Goal: Navigation & Orientation: Find specific page/section

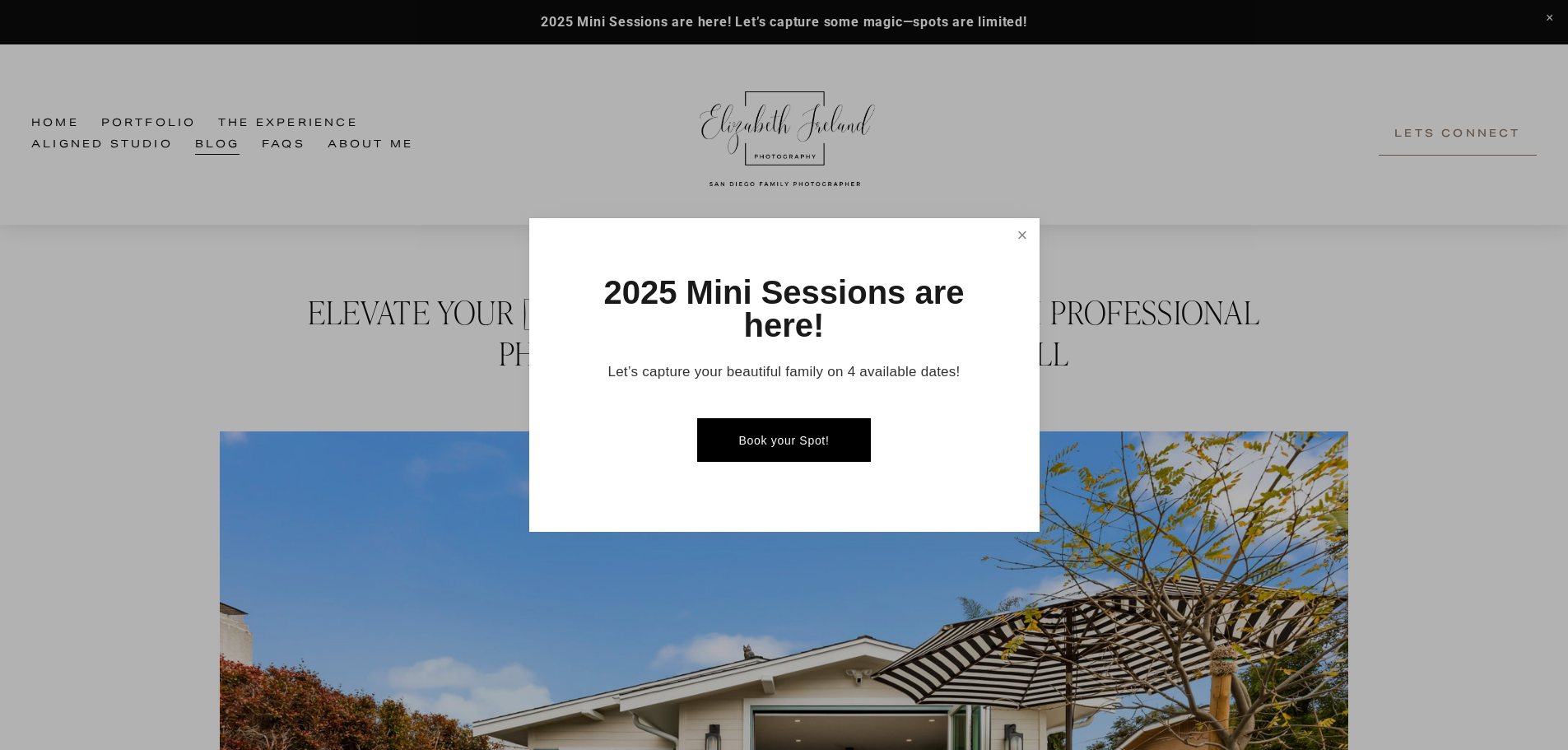
click at [1024, 224] on link "Close" at bounding box center [1022, 235] width 29 height 29
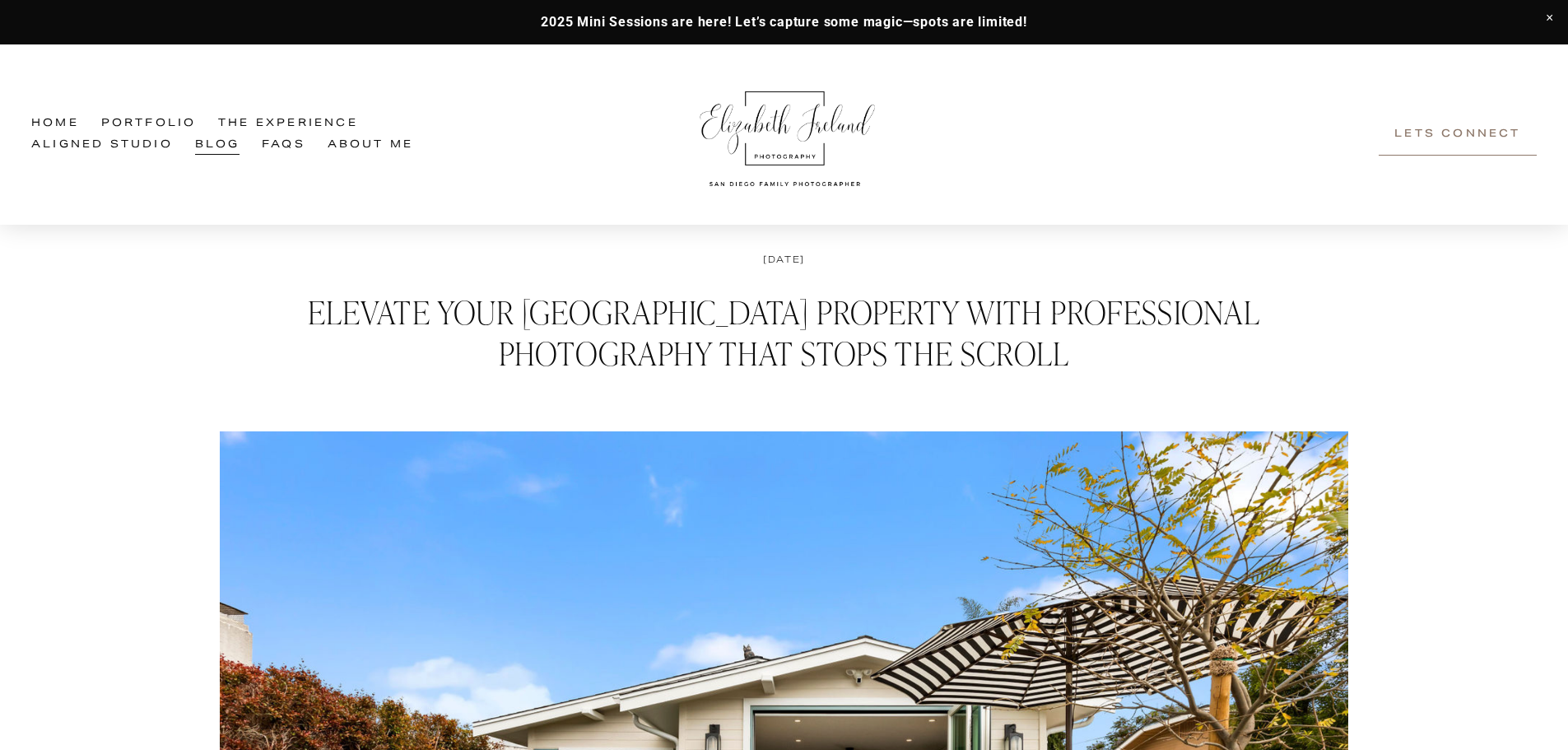
click at [170, 124] on link "Portfolio" at bounding box center [148, 124] width 96 height 21
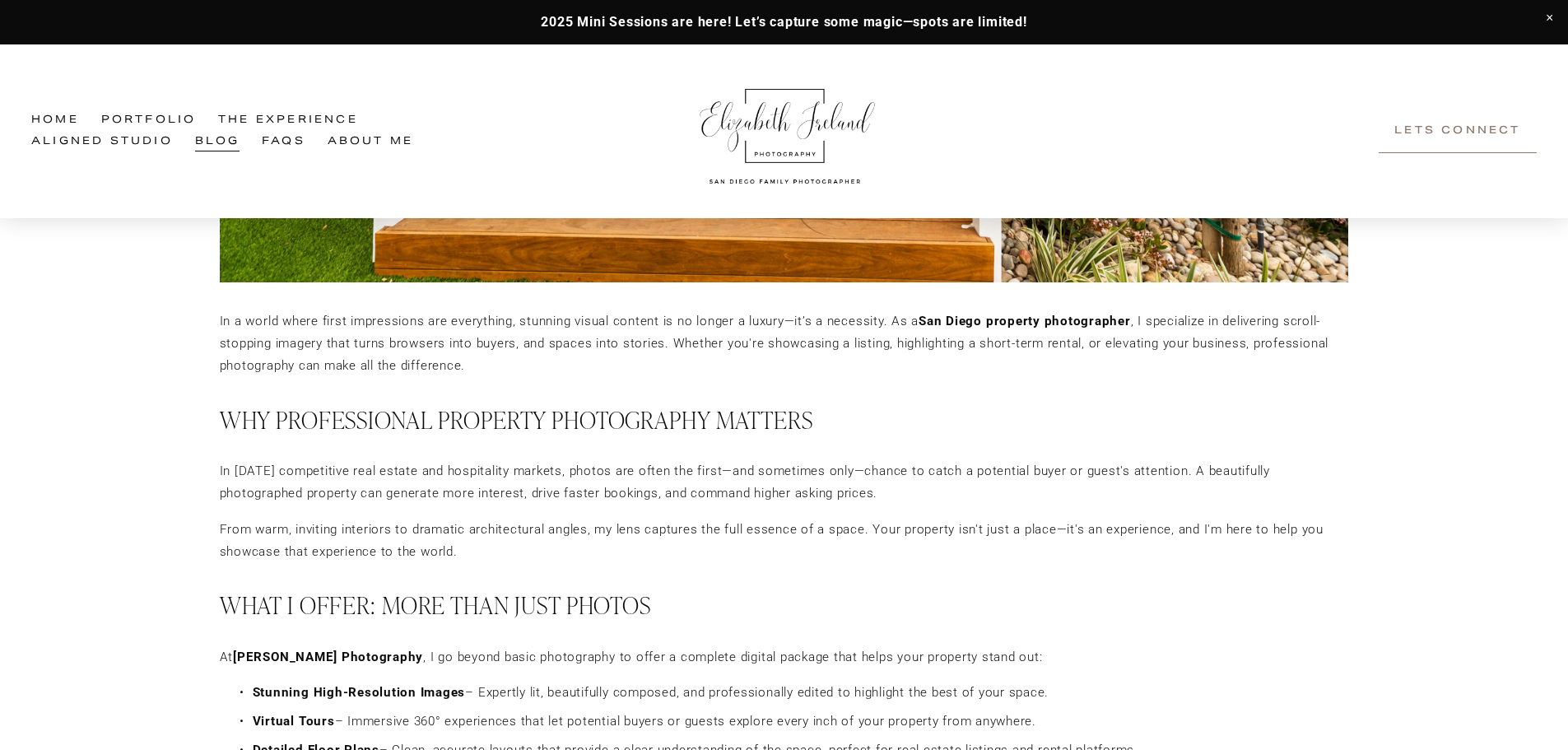
scroll to position [906, 0]
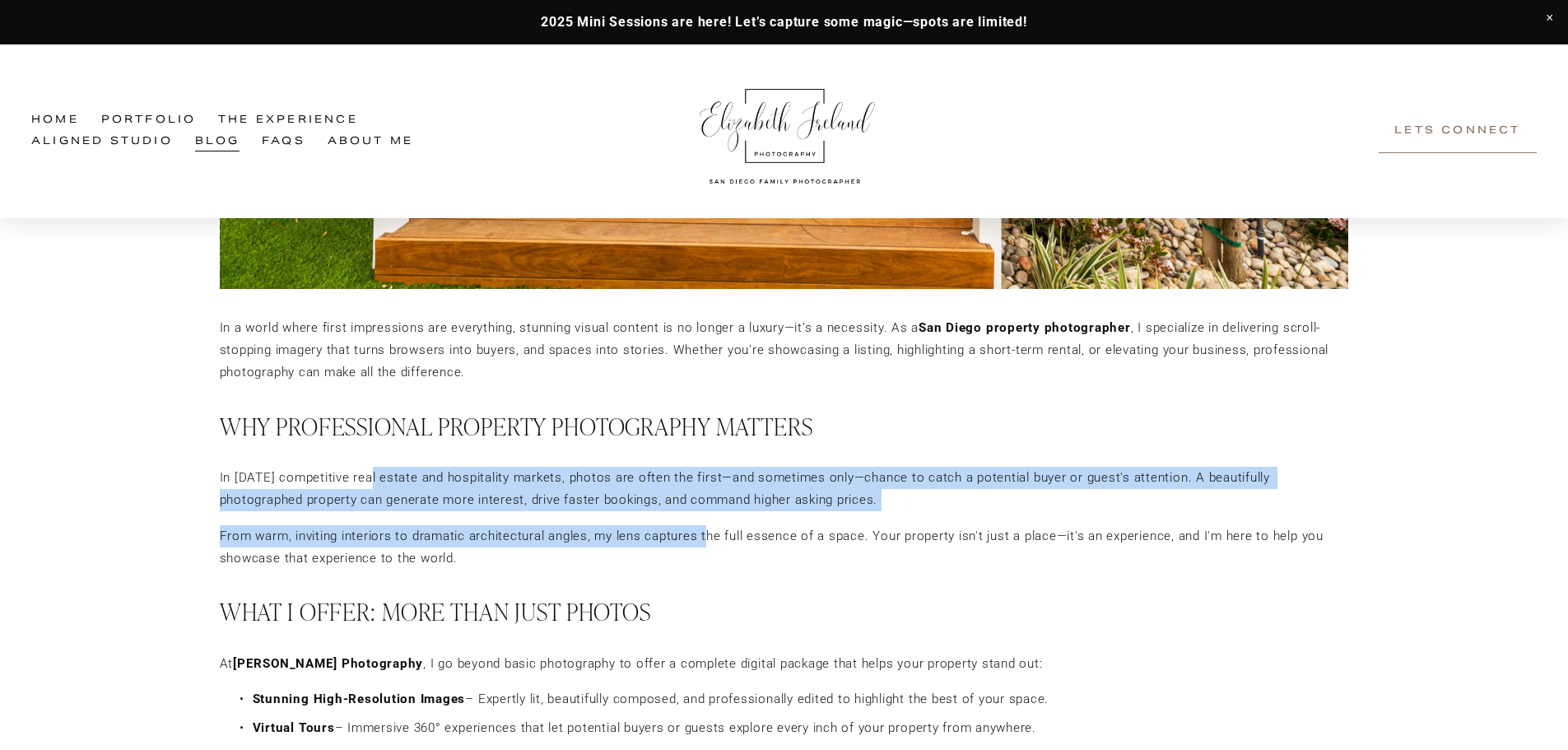
drag, startPoint x: 365, startPoint y: 479, endPoint x: 708, endPoint y: 527, distance: 346.3
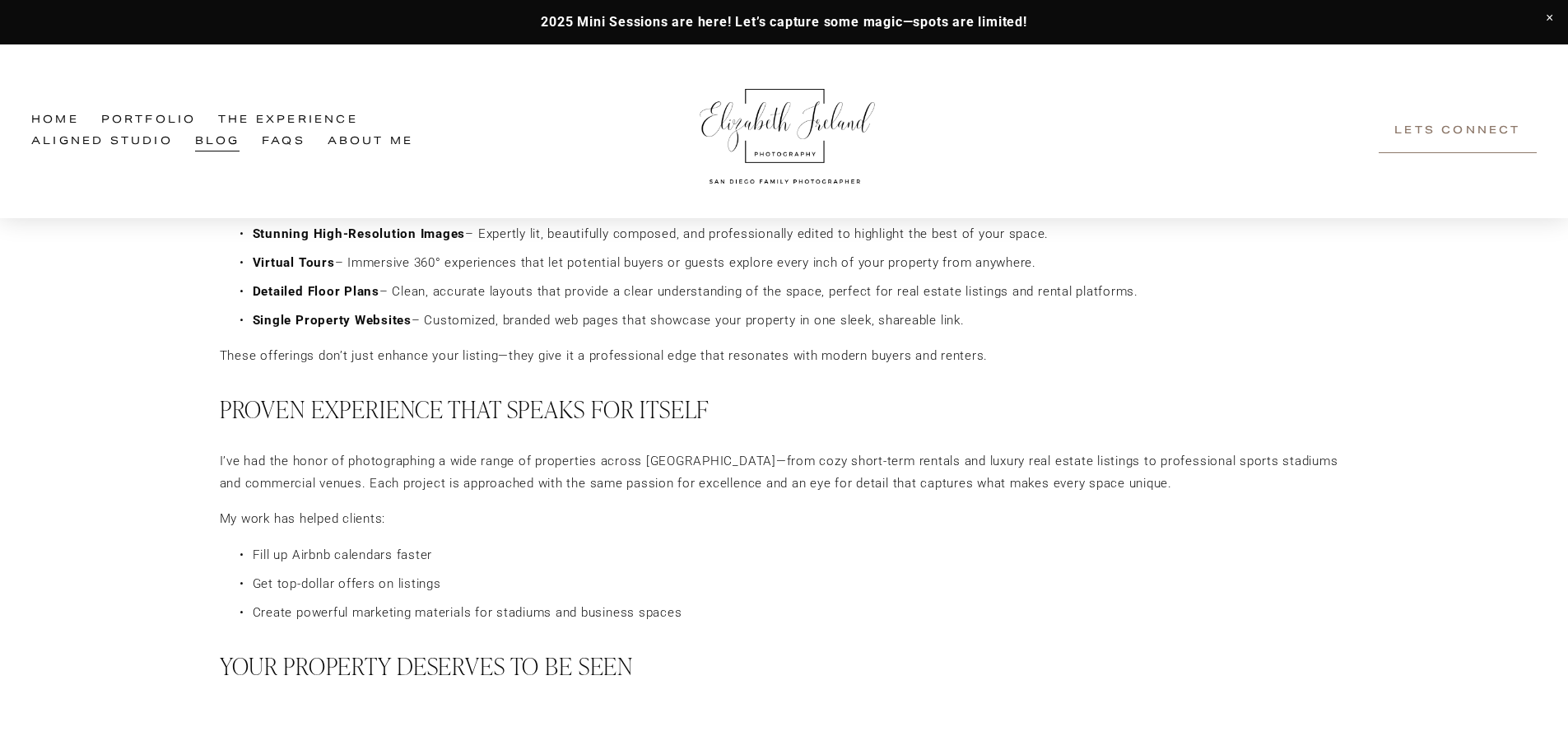
scroll to position [1399, 0]
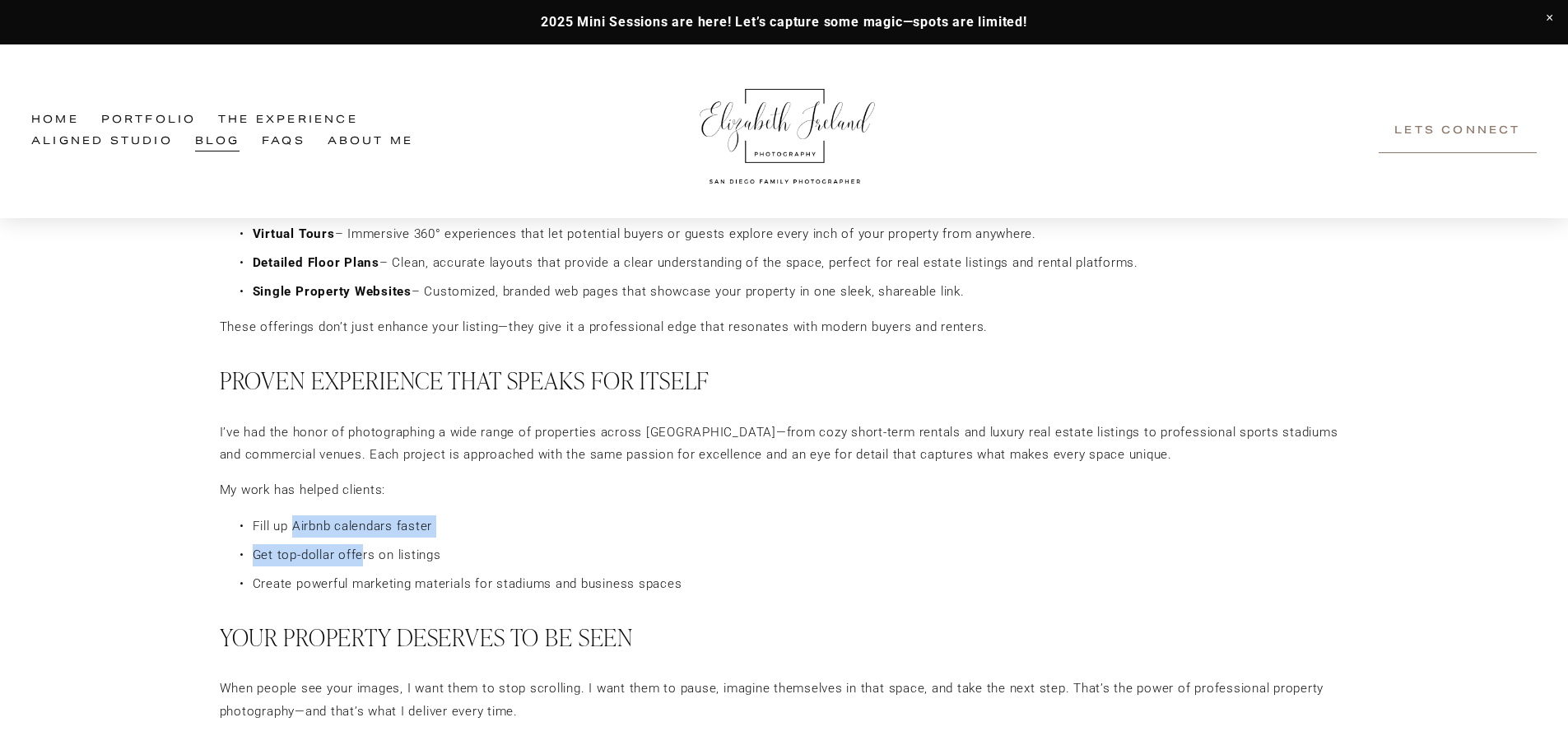
drag, startPoint x: 294, startPoint y: 528, endPoint x: 363, endPoint y: 554, distance: 73.7
click at [363, 554] on ul "Fill up Airbnb calendars faster Get top-dollar offers on listings Create powerf…" at bounding box center [784, 555] width 1129 height 80
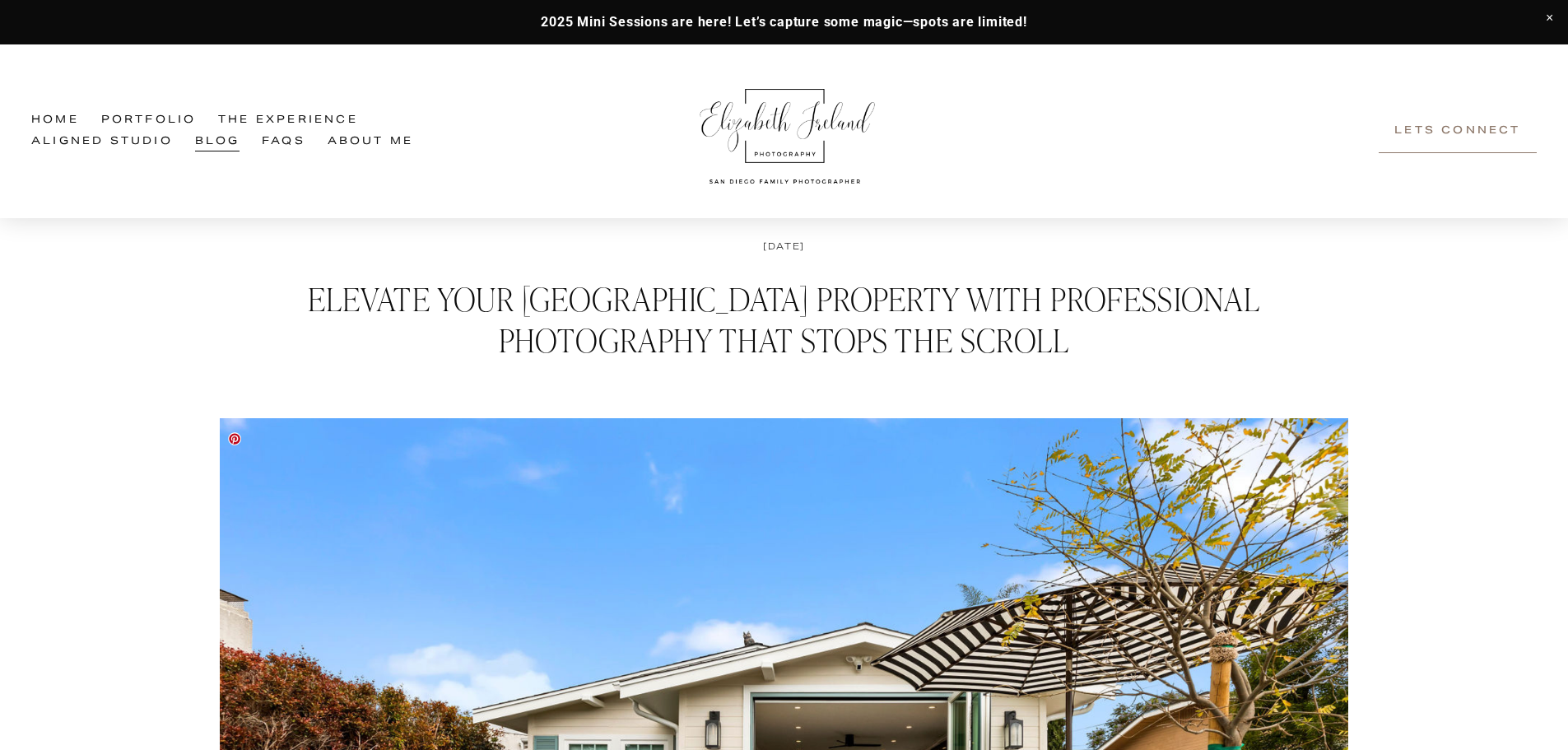
scroll to position [0, 0]
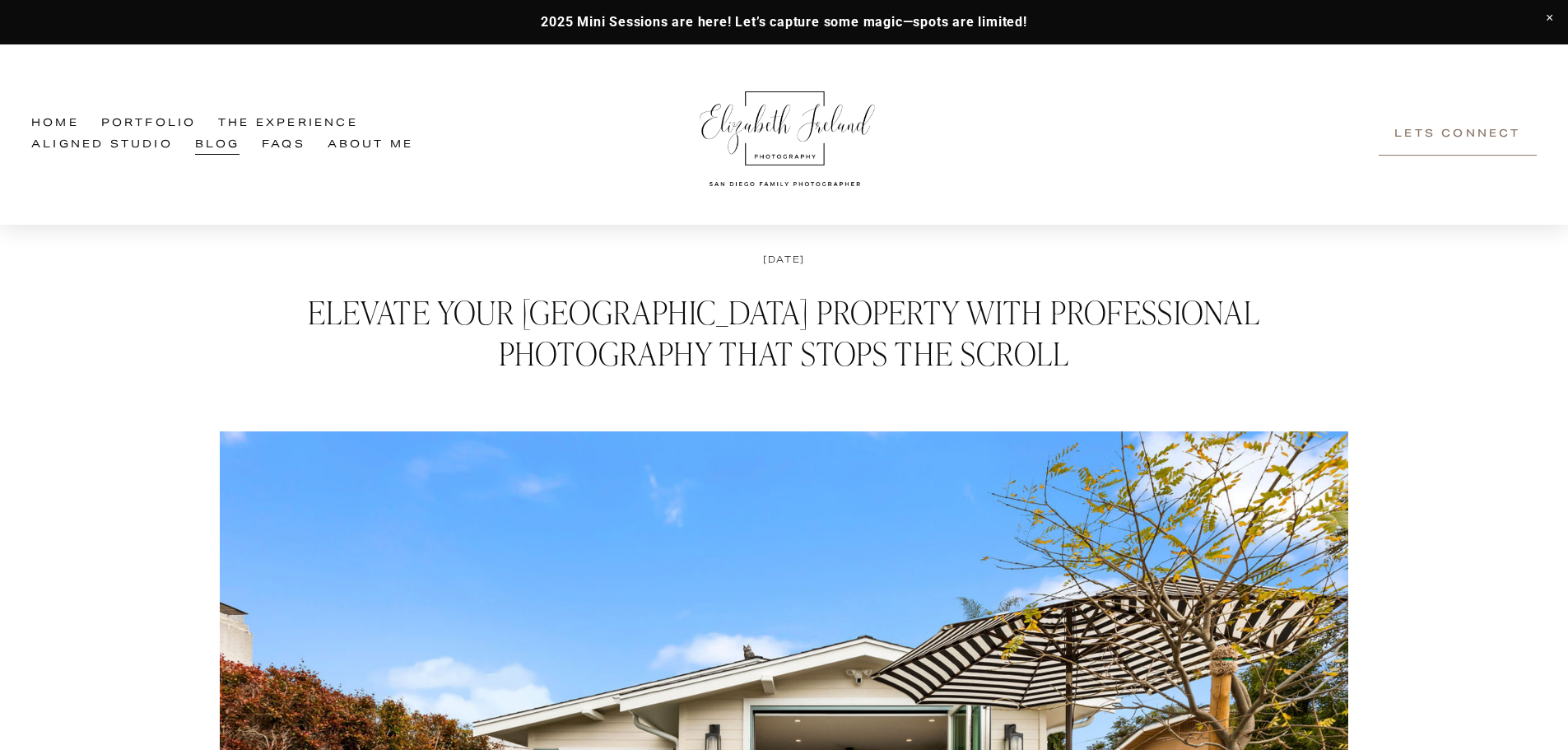
click at [161, 117] on link "Portfolio" at bounding box center [148, 124] width 96 height 21
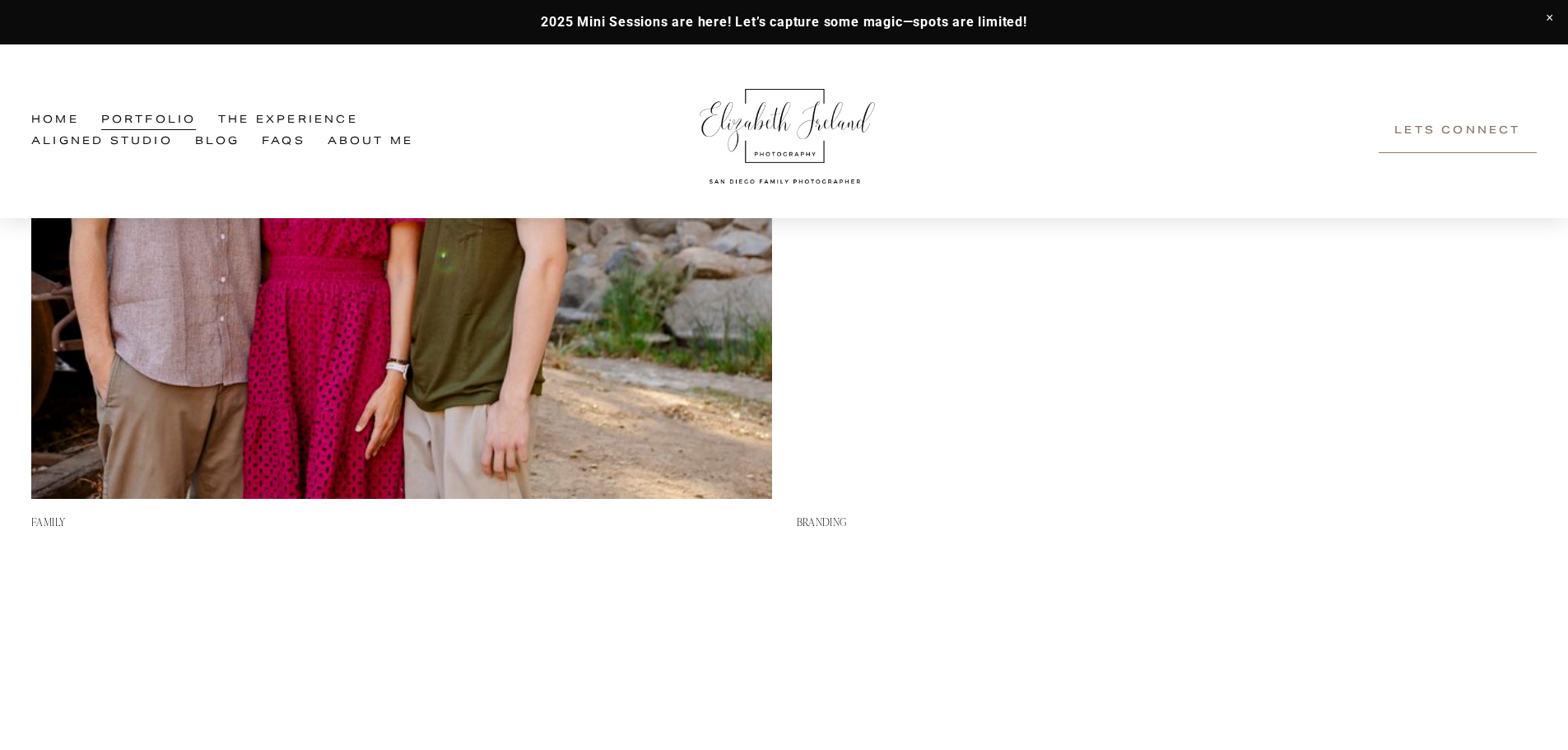
scroll to position [1399, 0]
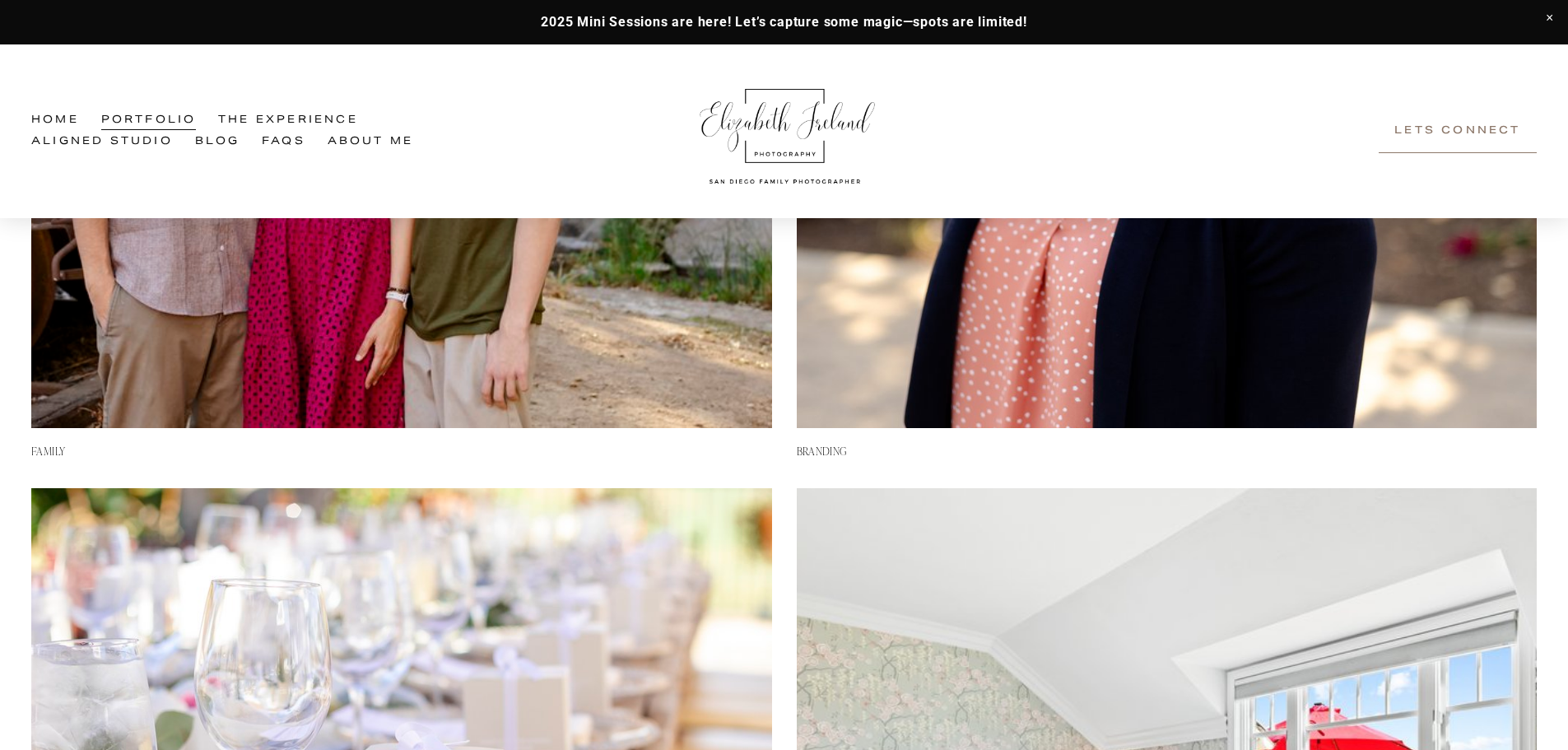
click at [70, 122] on link "Home" at bounding box center [55, 121] width 47 height 21
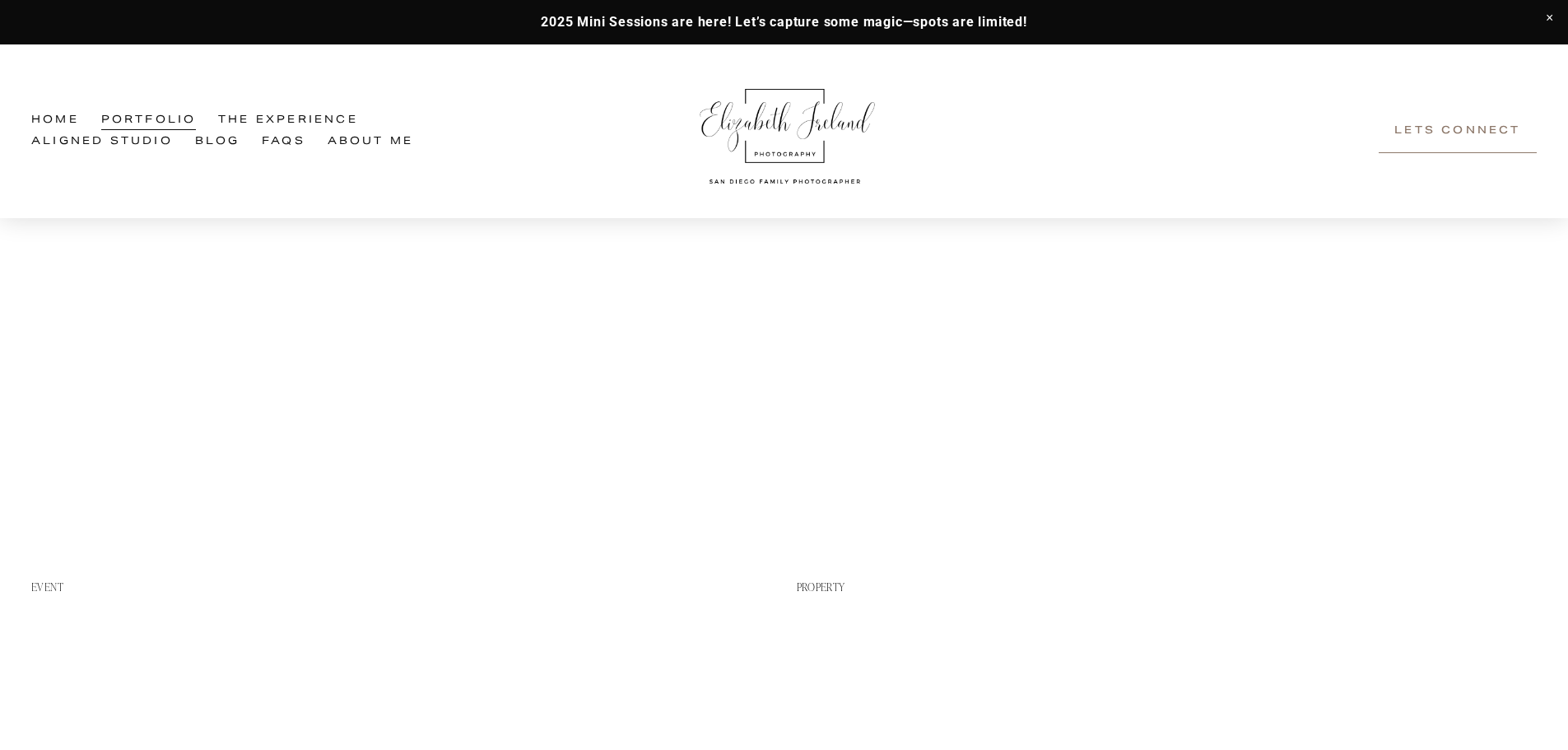
scroll to position [1841, 0]
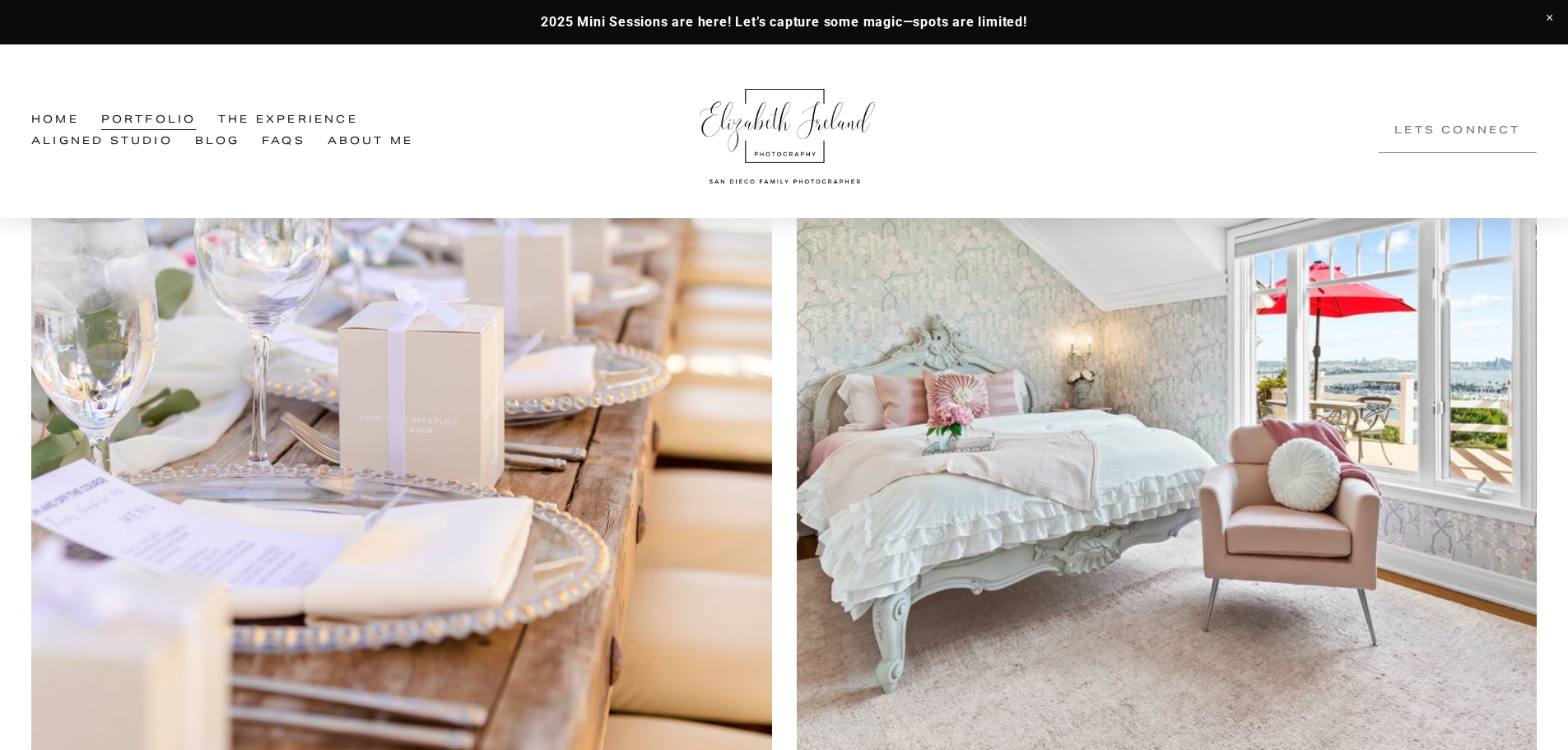
click at [830, 407] on img at bounding box center [1166, 416] width 740 height 740
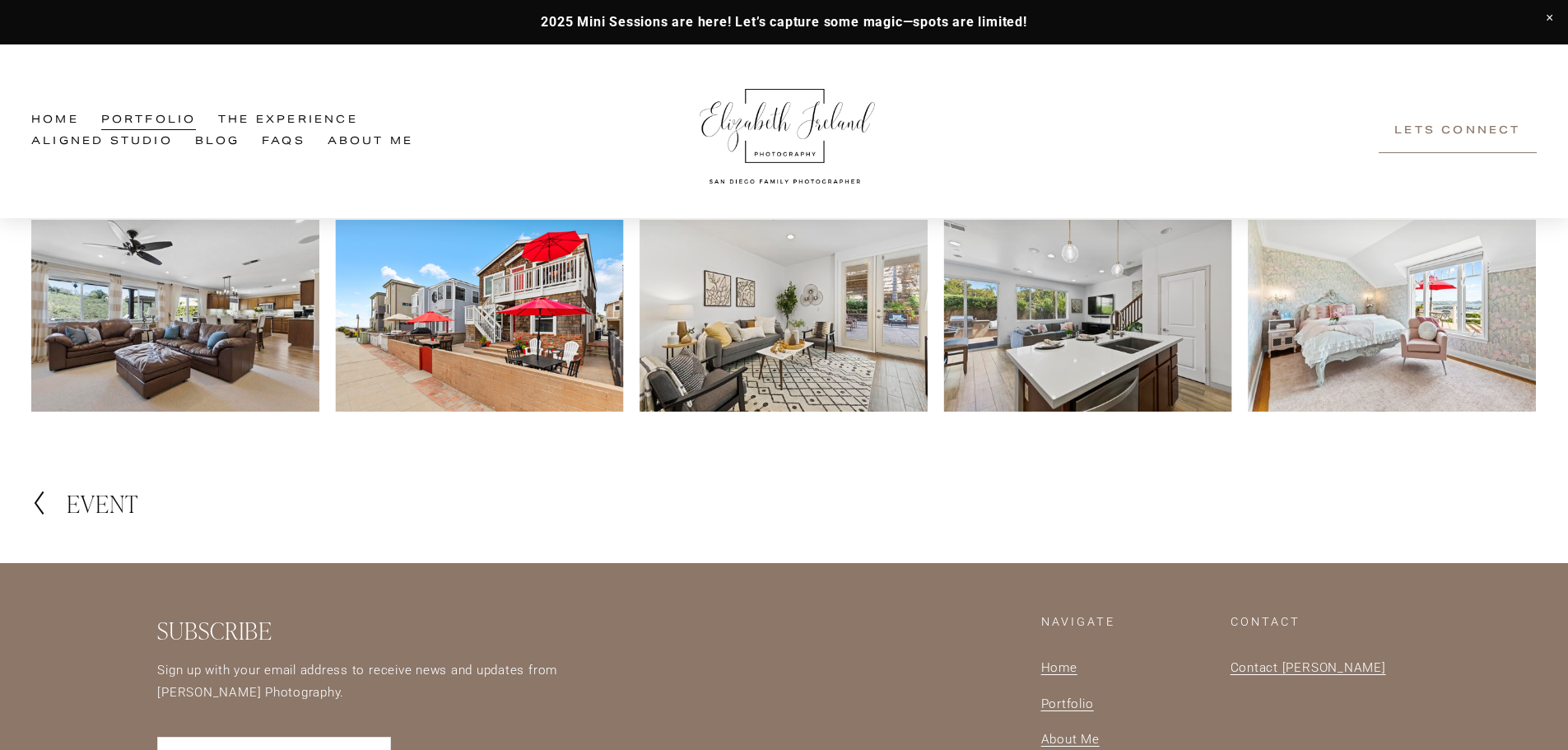
scroll to position [2798, 0]
